Goal: Task Accomplishment & Management: Manage account settings

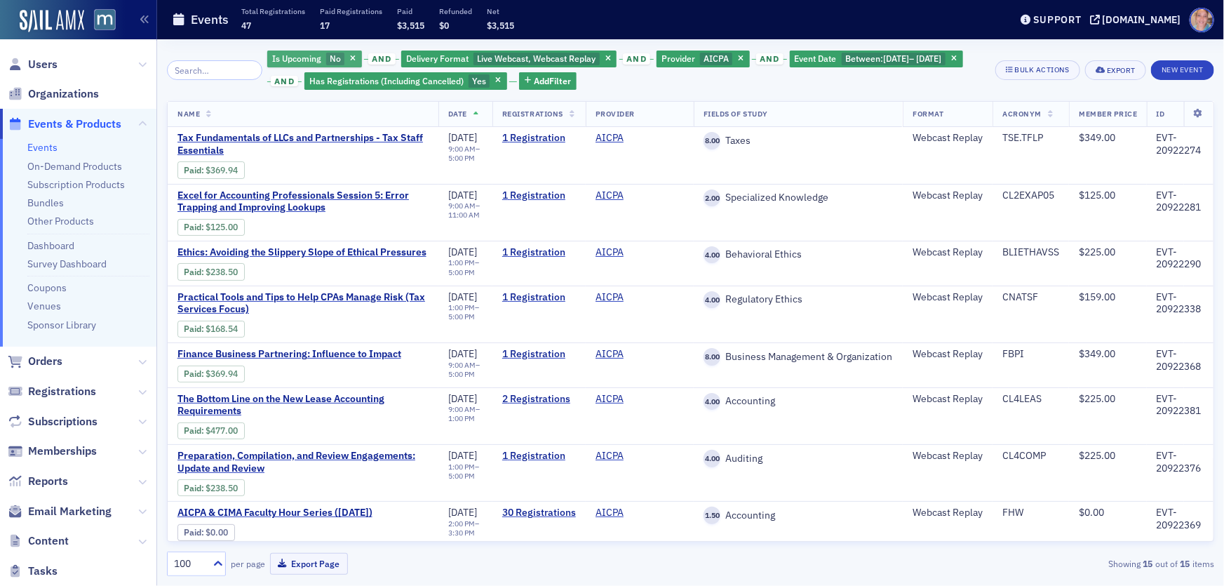
scroll to position [378, 0]
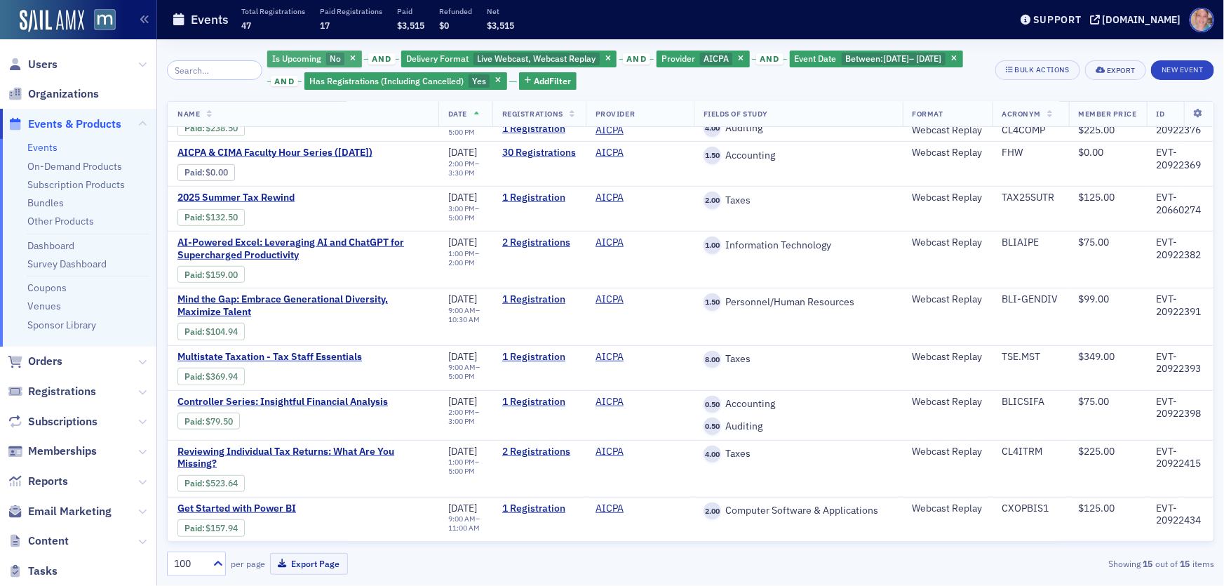
click at [330, 59] on span "No" at bounding box center [335, 58] width 11 height 11
click at [365, 61] on input "Yes" at bounding box center [365, 59] width 13 height 13
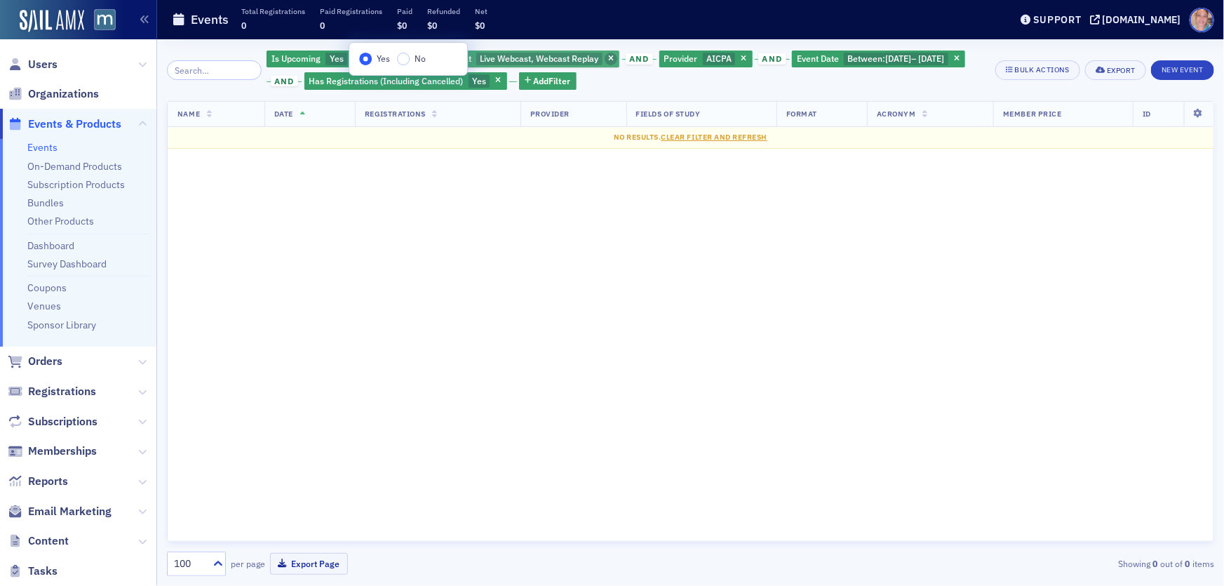
click at [608, 58] on icon "button" at bounding box center [611, 59] width 6 height 8
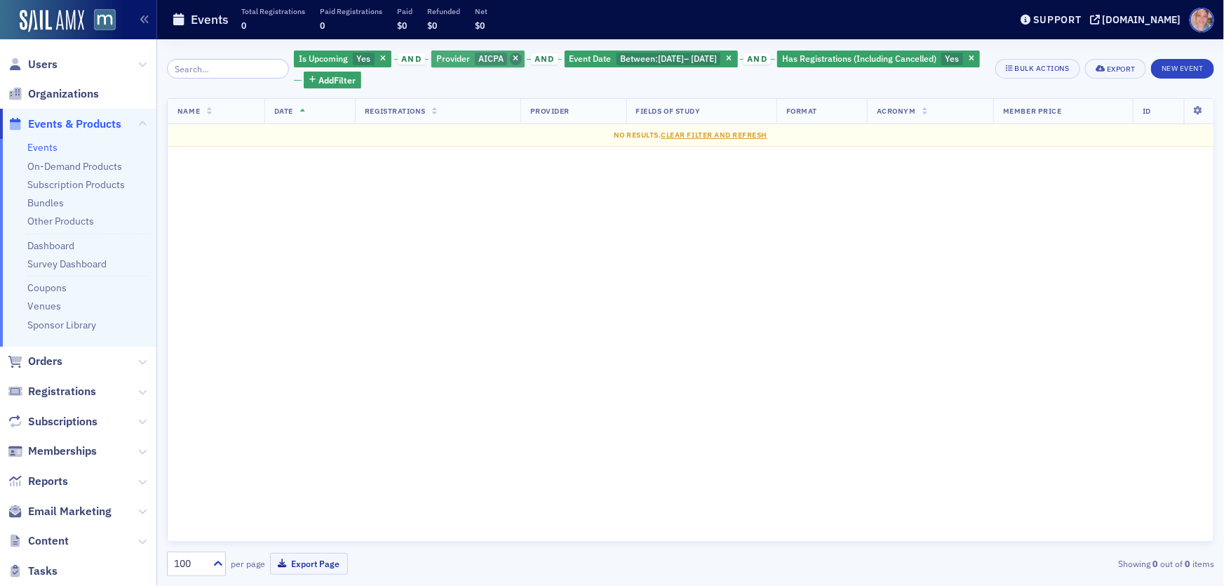
click at [513, 56] on icon "button" at bounding box center [516, 59] width 6 height 8
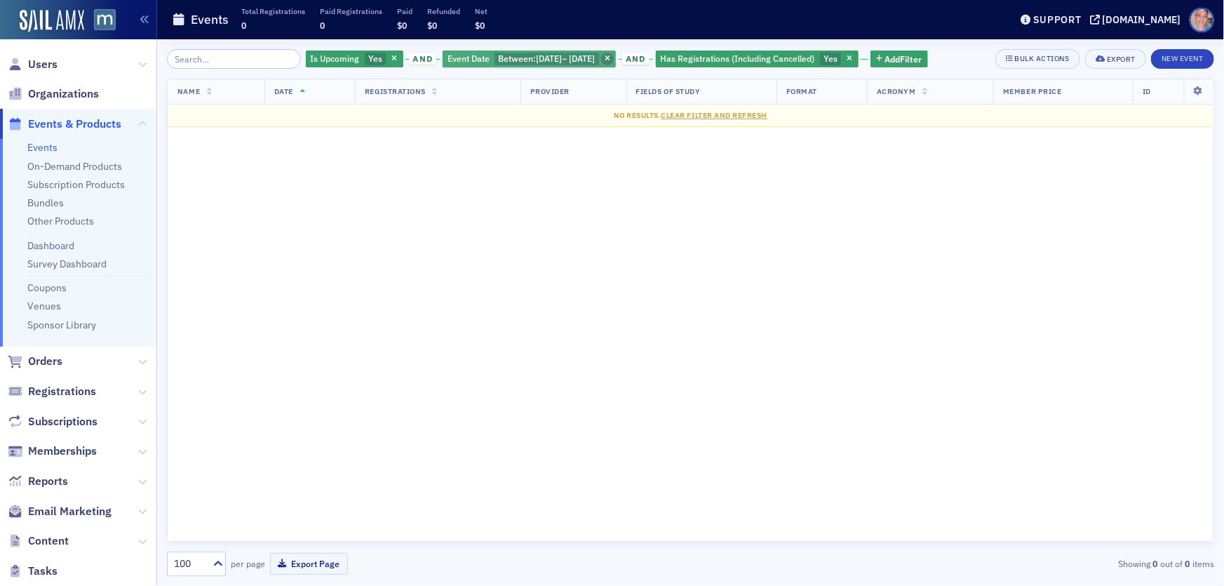
click at [610, 58] on icon "button" at bounding box center [608, 59] width 6 height 8
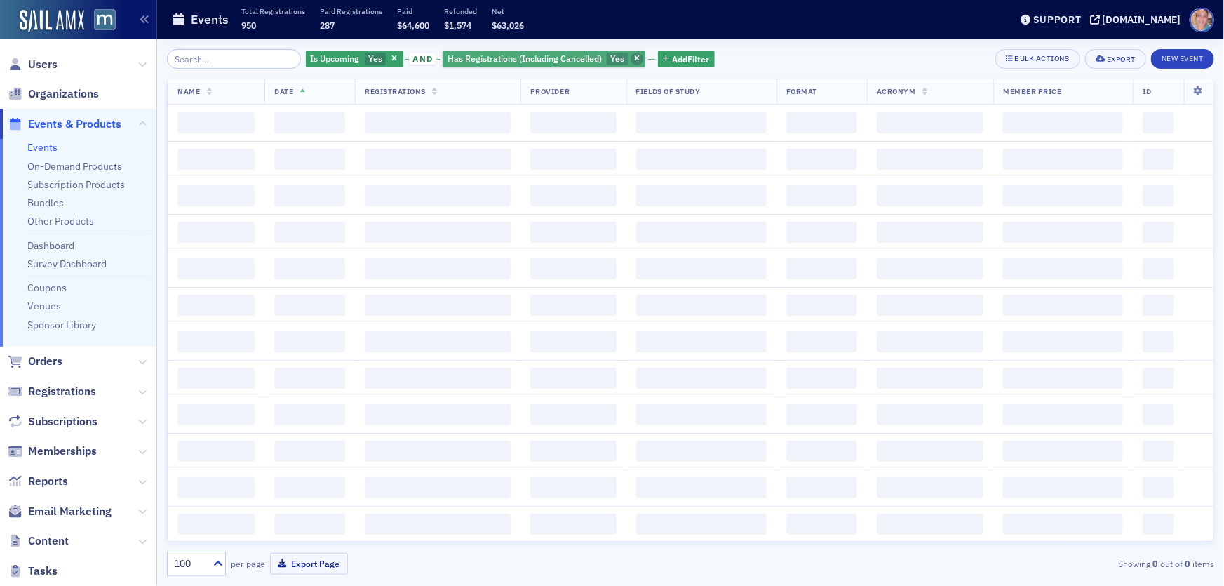
click at [634, 59] on icon "button" at bounding box center [637, 59] width 6 height 8
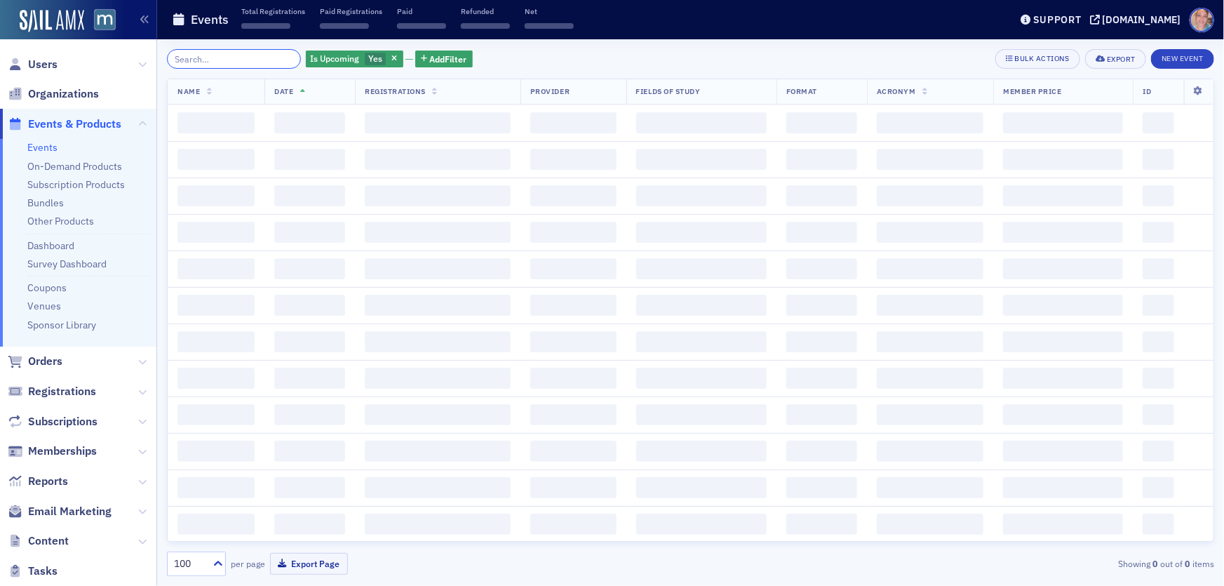
click at [216, 61] on input "search" at bounding box center [234, 59] width 134 height 20
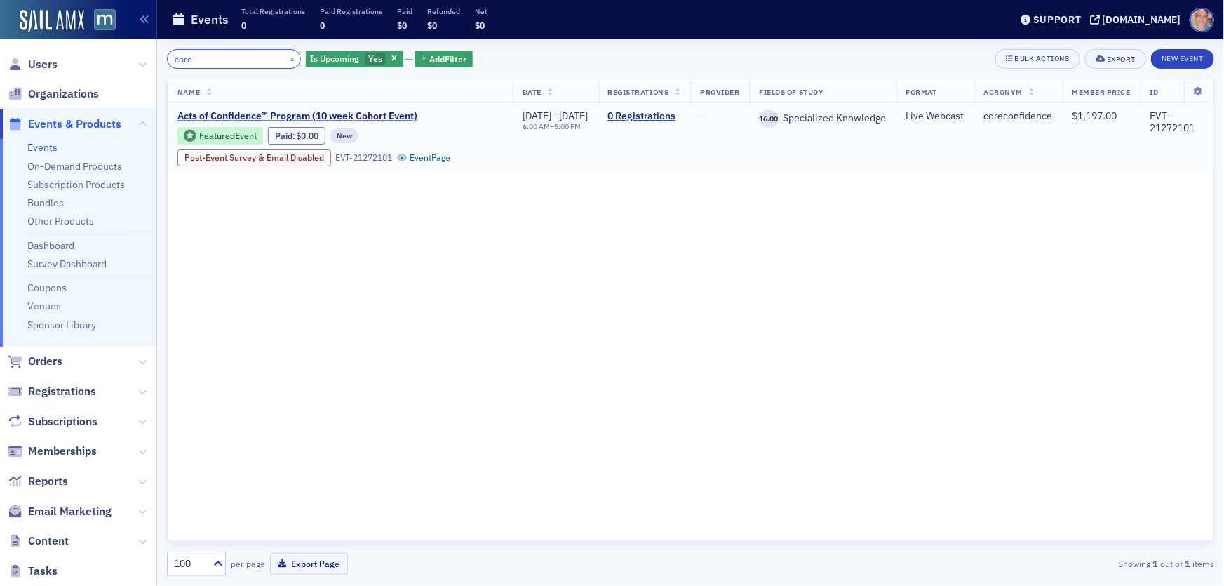
type input "core"
click at [234, 112] on span "Acts of Confidence™ Program (10 week Cohort Event)" at bounding box center [297, 116] width 240 height 13
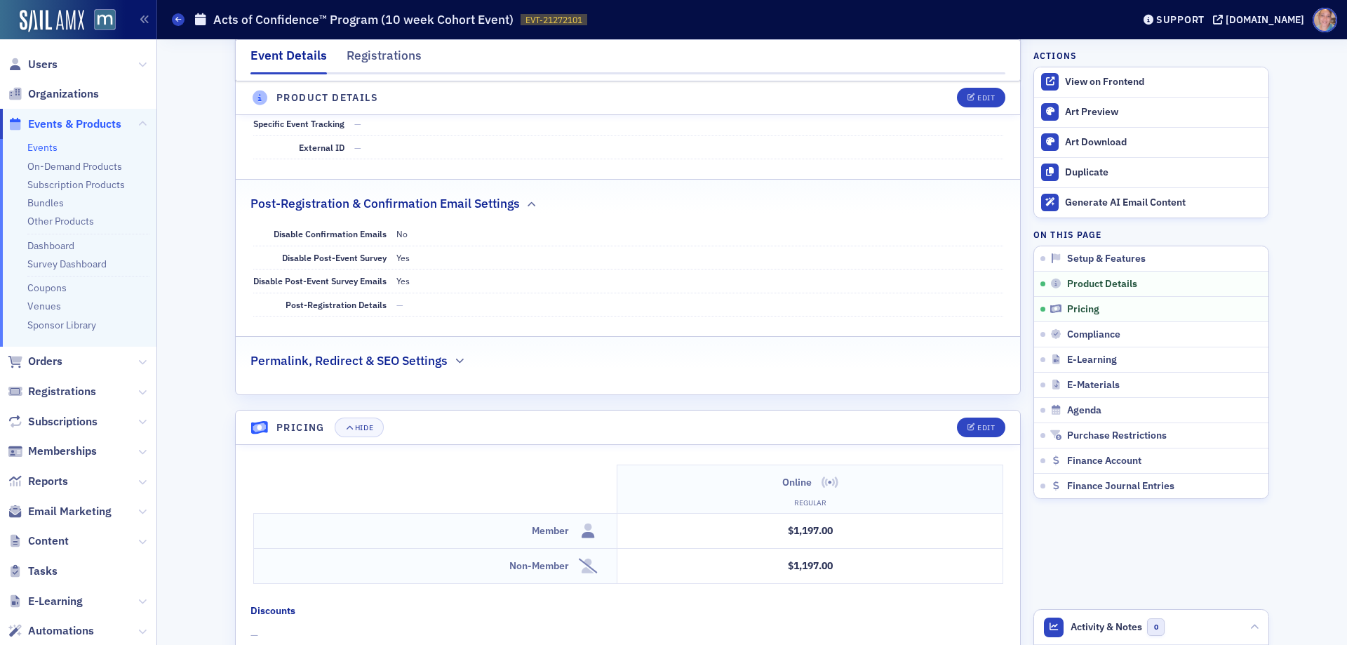
scroll to position [1097, 0]
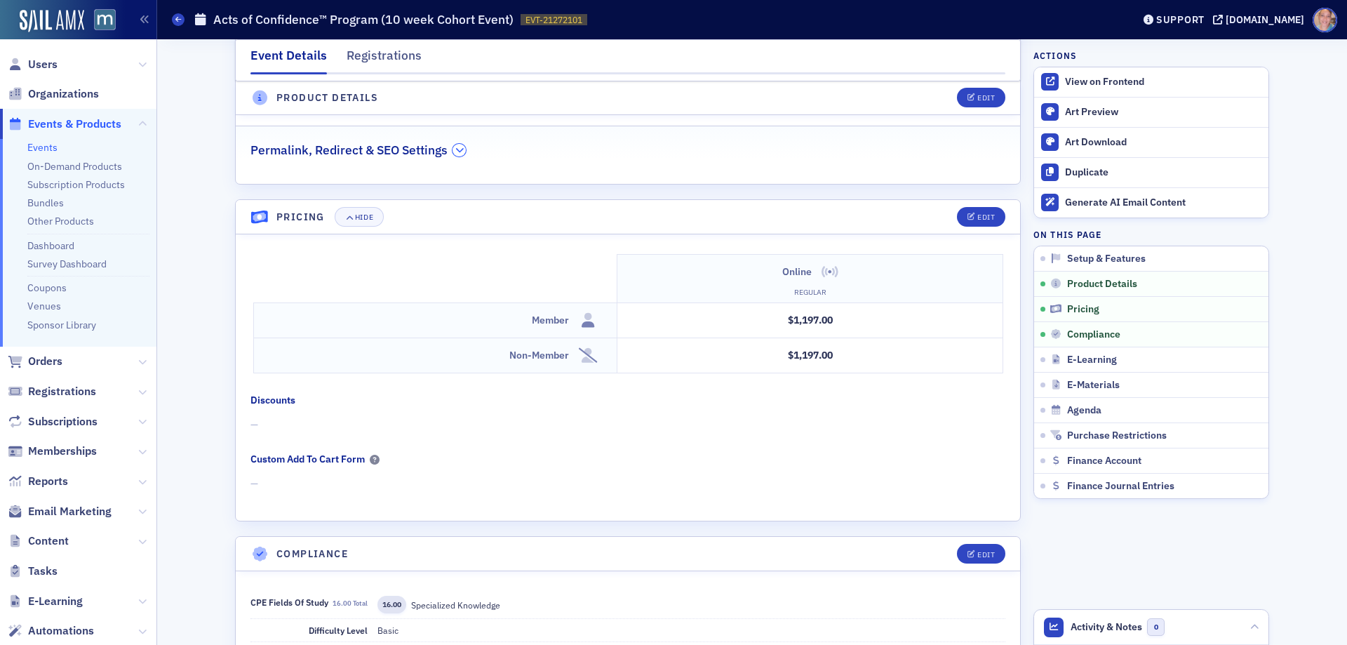
click at [458, 152] on icon "button" at bounding box center [459, 150] width 8 height 8
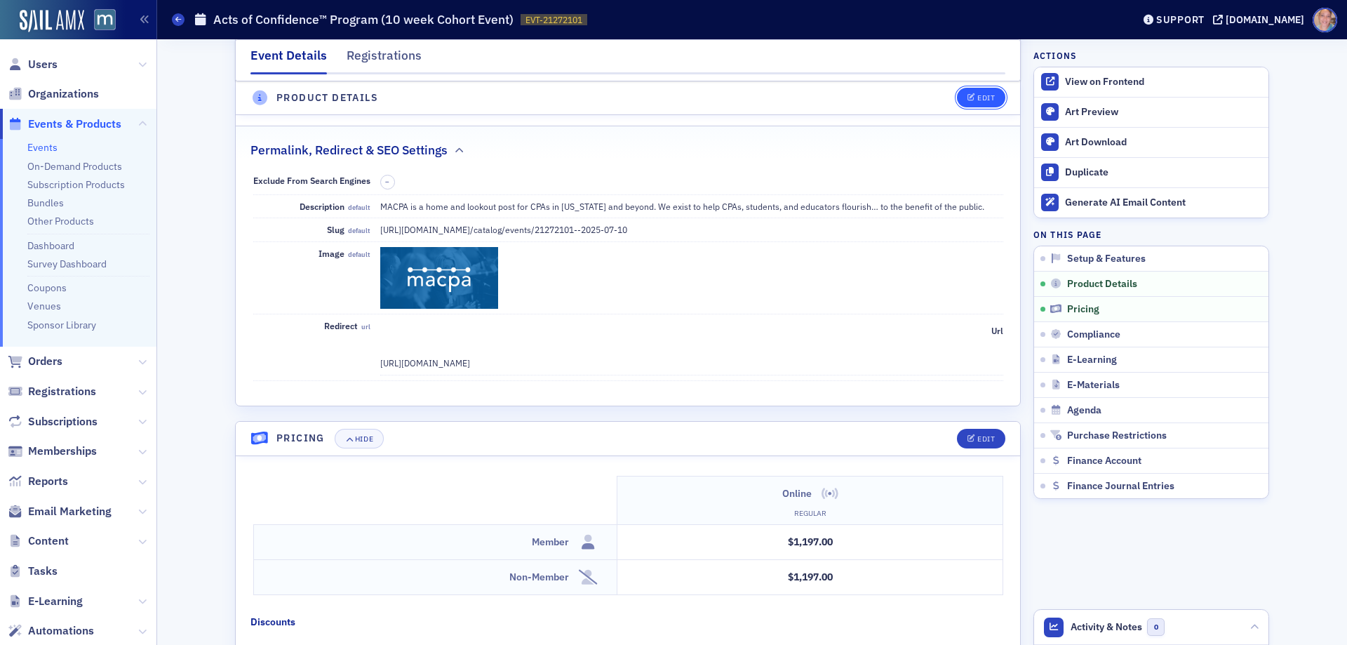
click at [978, 95] on div "Edit" at bounding box center [986, 99] width 18 height 8
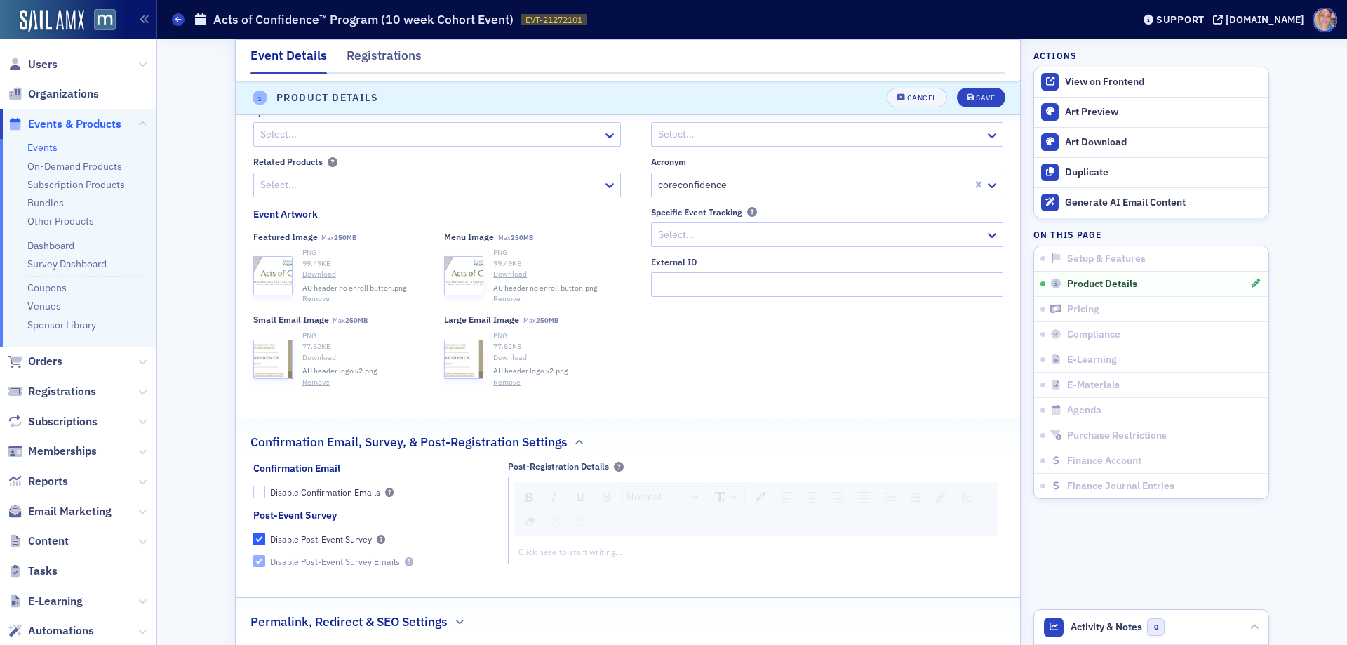
scroll to position [1373, 0]
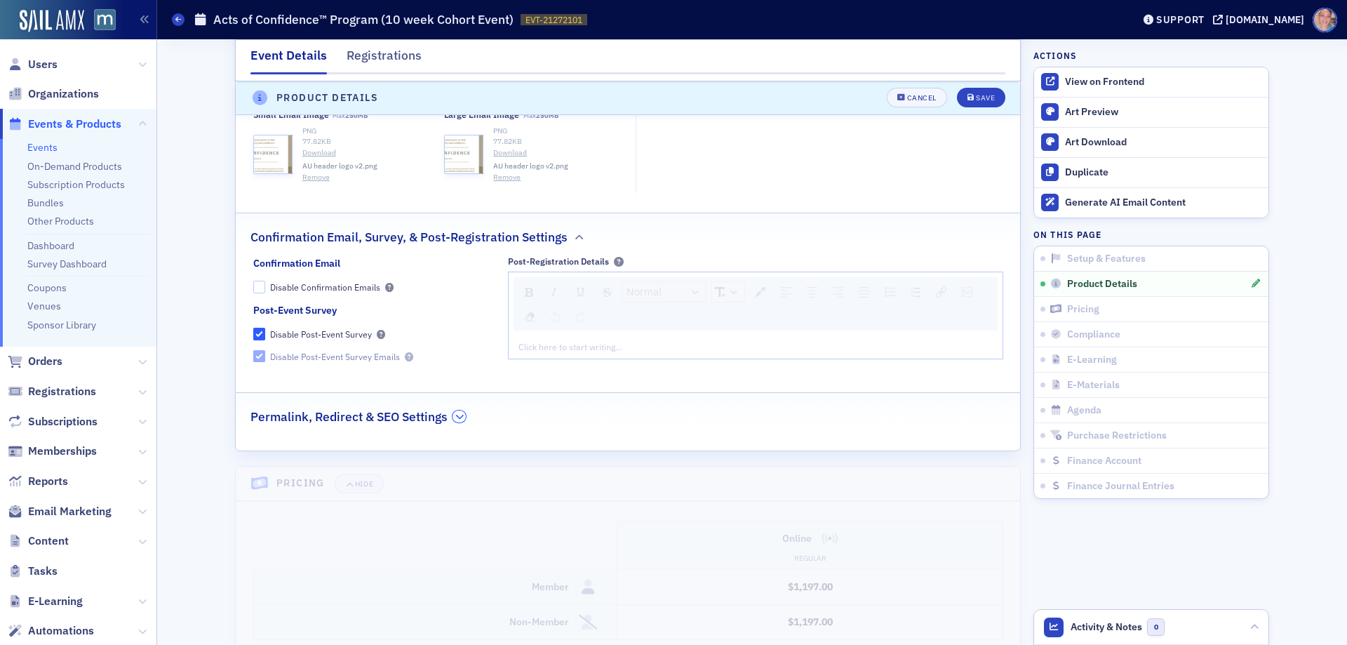
click at [457, 417] on icon "button" at bounding box center [459, 416] width 8 height 8
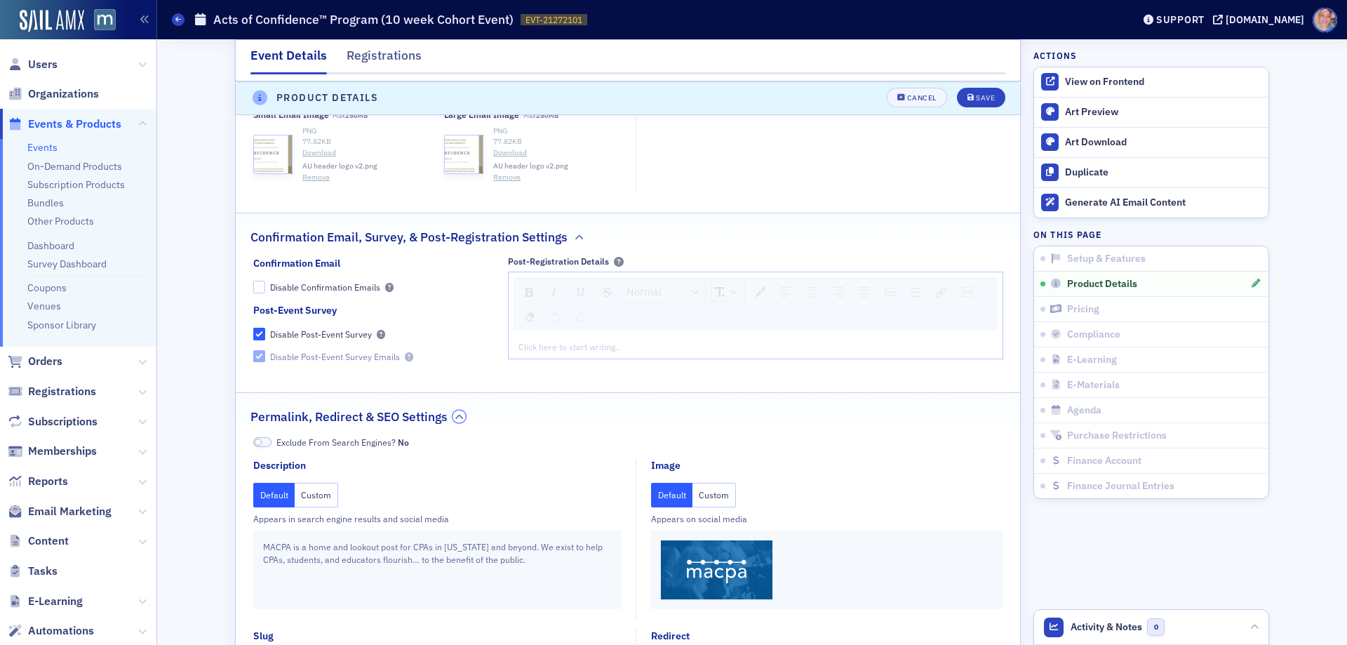
scroll to position [1654, 0]
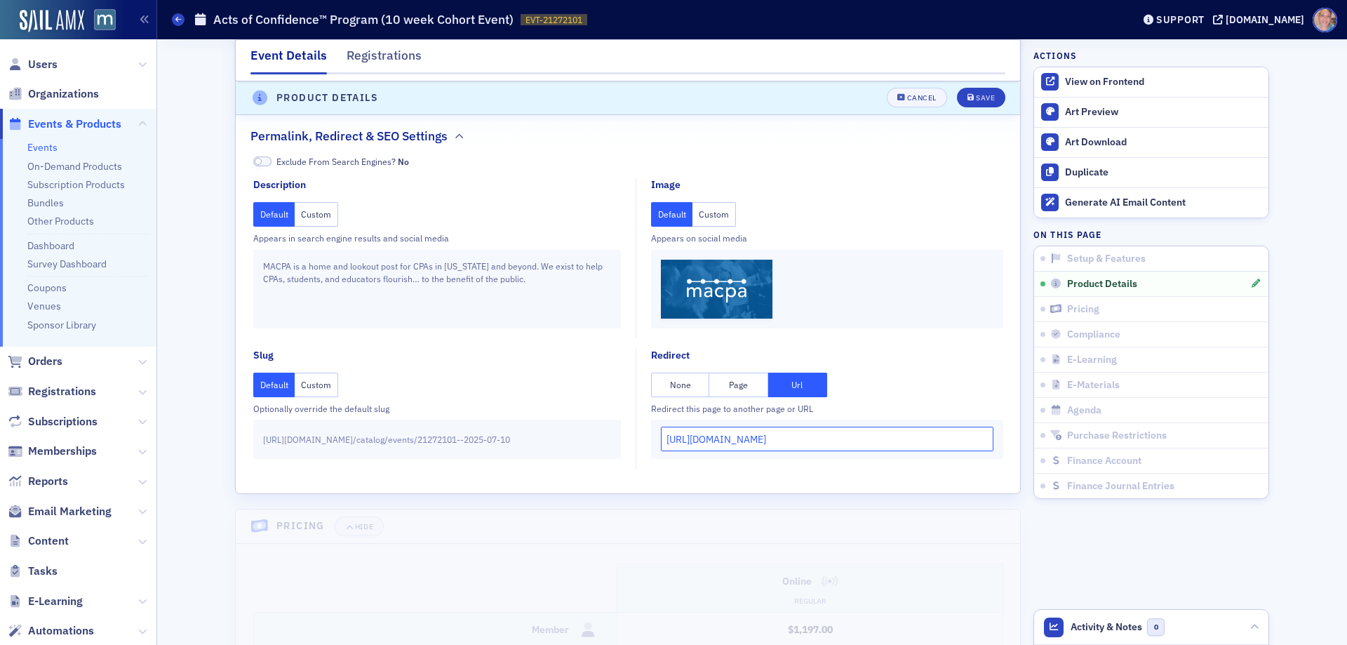
click at [723, 443] on input "[URL][DOMAIN_NAME]" at bounding box center [827, 438] width 332 height 25
click at [967, 99] on icon "submit" at bounding box center [970, 99] width 7 height 8
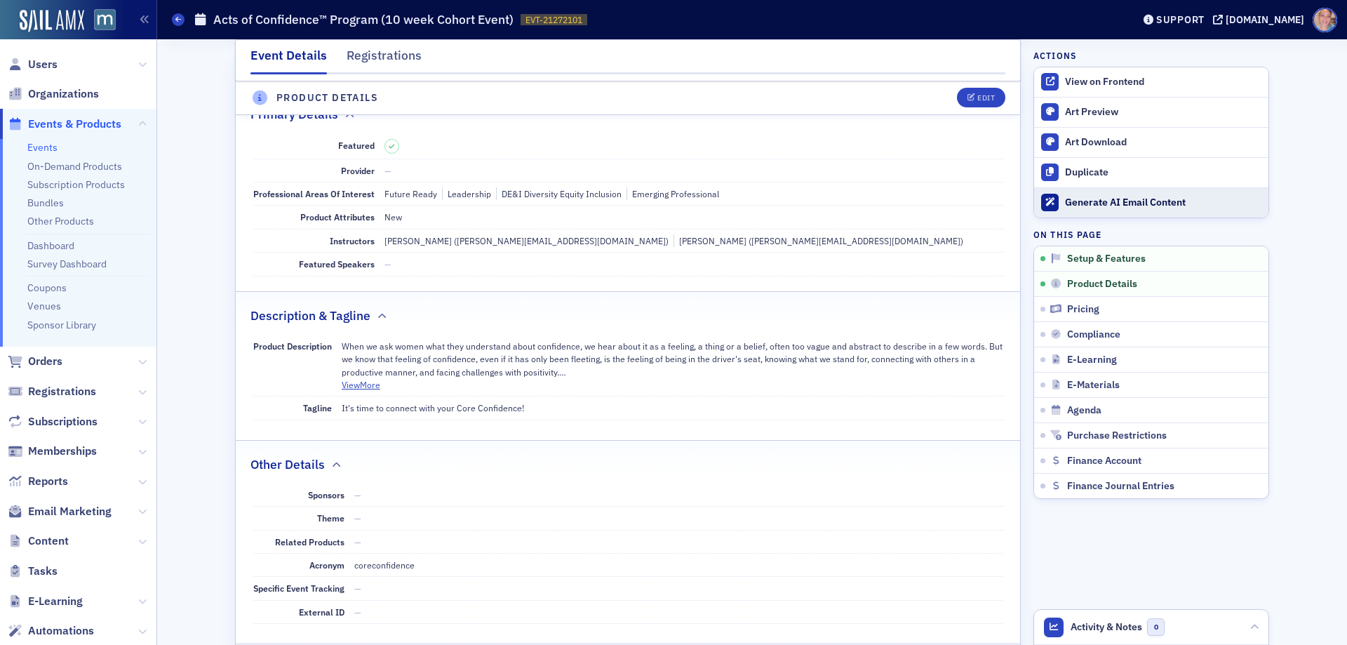
scroll to position [391, 0]
